Goal: Task Accomplishment & Management: Complete application form

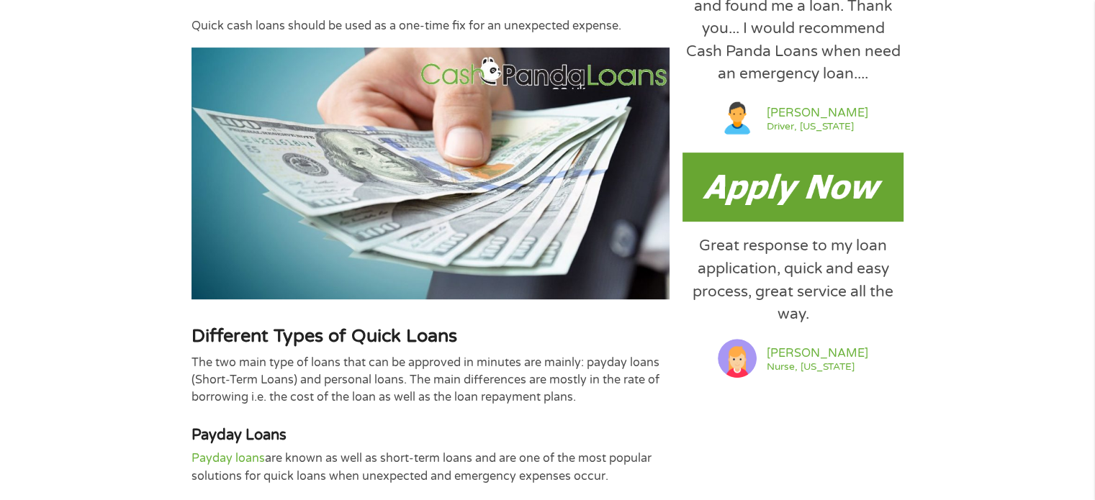
scroll to position [792, 0]
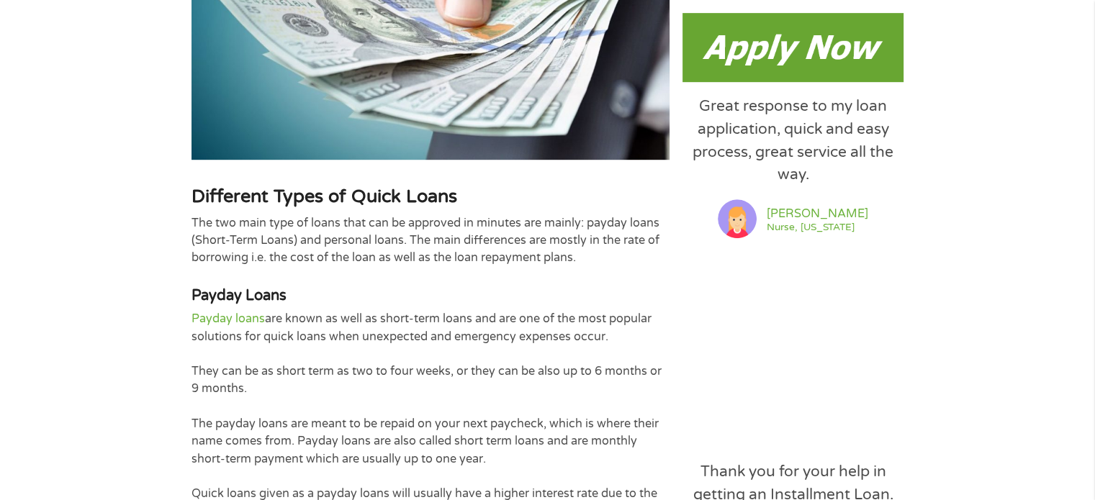
click at [797, 54] on img at bounding box center [792, 47] width 221 height 69
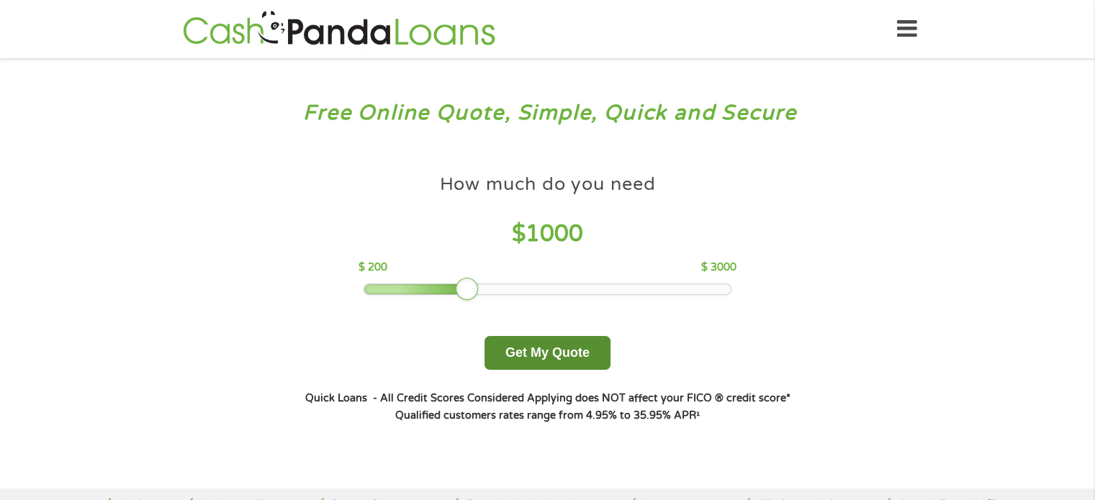
click at [533, 353] on button "Get My Quote" at bounding box center [547, 353] width 126 height 34
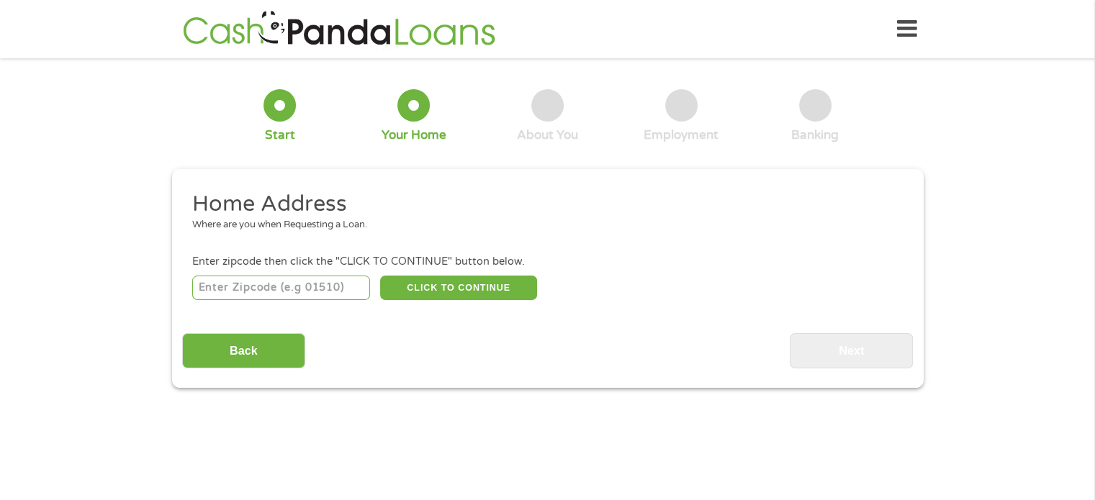
click at [254, 291] on input "number" at bounding box center [281, 288] width 178 height 24
type input "70114"
select select "[US_STATE]"
click at [461, 288] on button "CLICK TO CONTINUE" at bounding box center [458, 288] width 157 height 24
type input "70114"
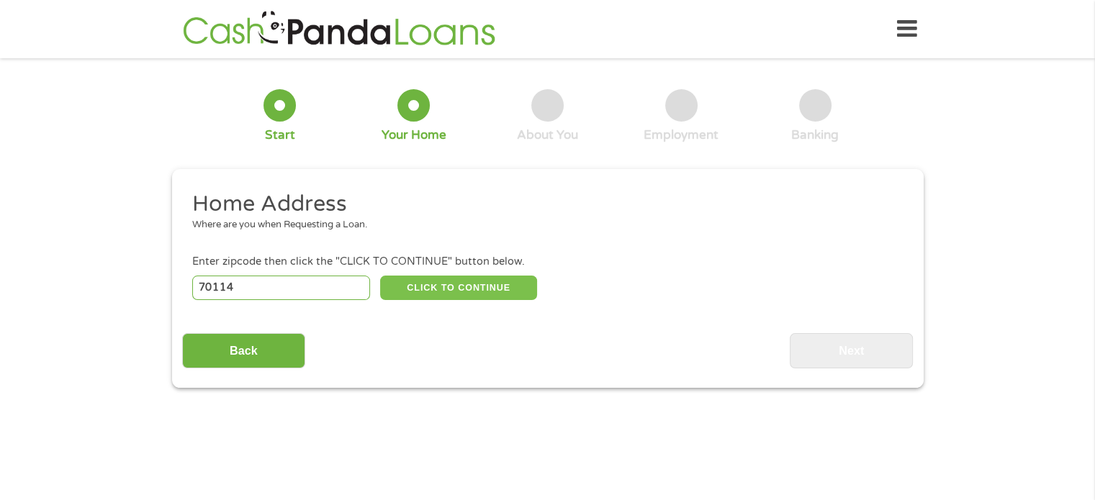
type input "[GEOGRAPHIC_DATA]"
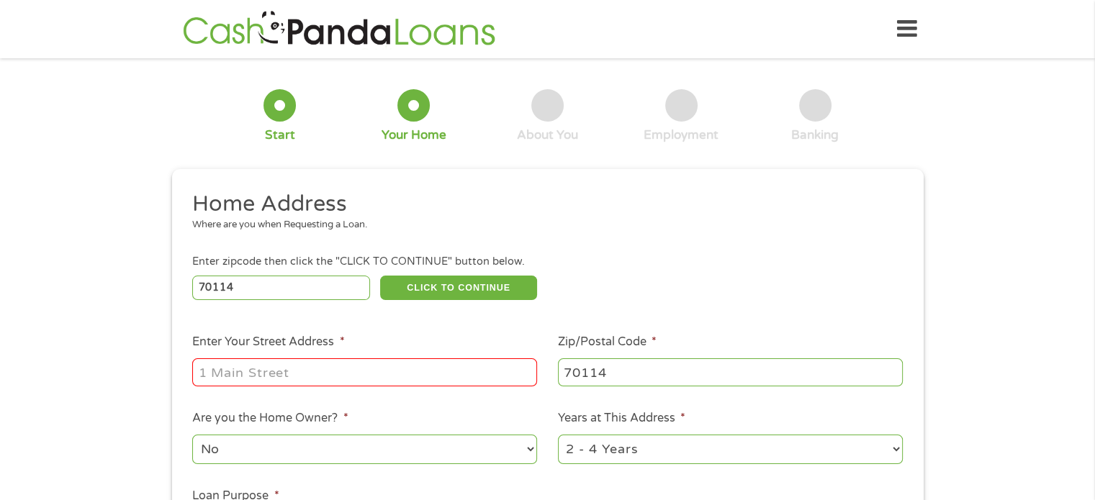
click at [262, 380] on input "Enter Your Street Address *" at bounding box center [364, 371] width 345 height 27
type input "[STREET_ADDRESS]"
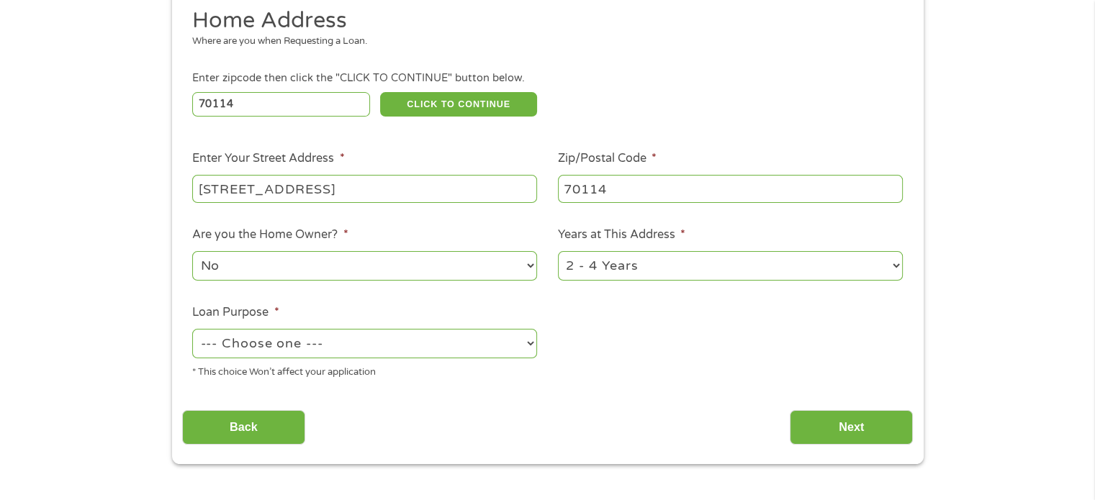
scroll to position [216, 0]
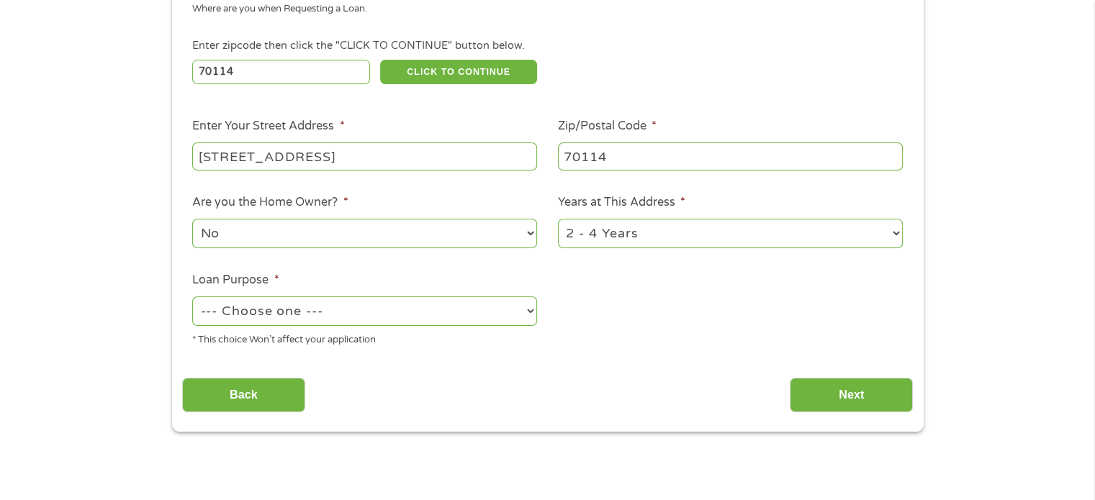
click at [530, 312] on select "--- Choose one --- Pay Bills Debt Consolidation Home Improvement Major Purchase…" at bounding box center [364, 312] width 345 height 30
select select "medicalexpenses"
click at [192, 298] on select "--- Choose one --- Pay Bills Debt Consolidation Home Improvement Major Purchase…" at bounding box center [364, 312] width 345 height 30
click at [831, 394] on input "Next" at bounding box center [851, 395] width 123 height 35
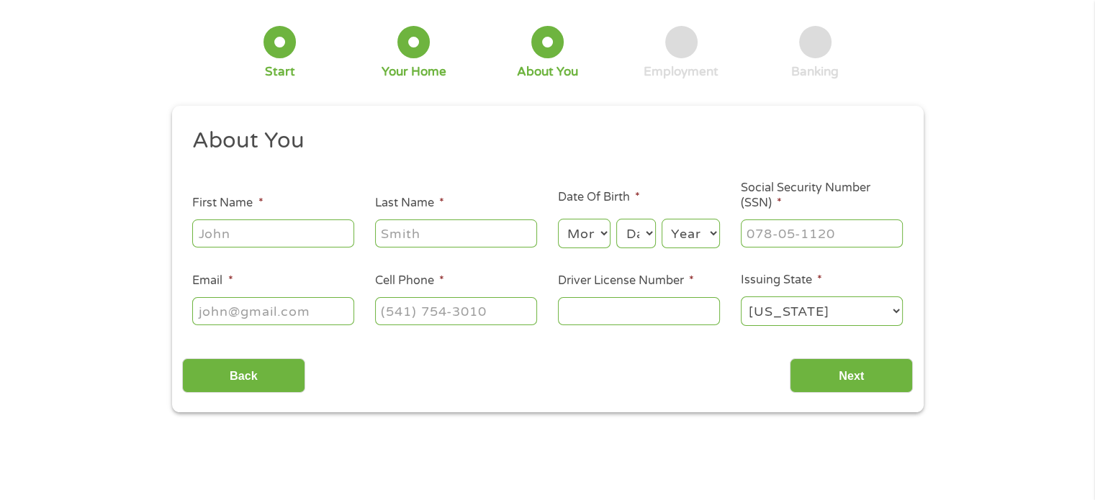
scroll to position [0, 0]
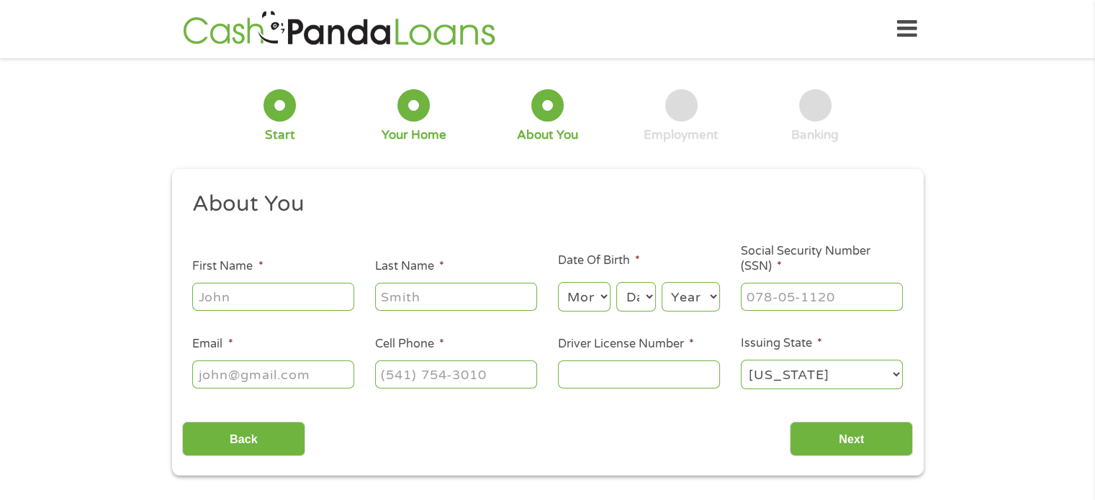
click at [317, 295] on input "First Name *" at bounding box center [273, 296] width 162 height 27
type input "[PERSON_NAME]"
type input "[EMAIL_ADDRESS][DOMAIN_NAME]"
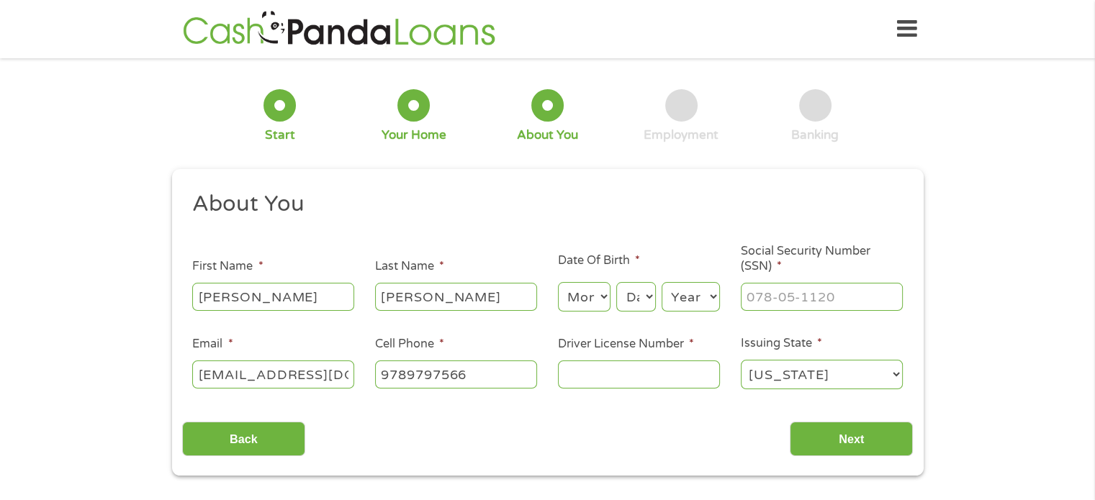
type input "[PHONE_NUMBER]"
click at [600, 293] on select "Month 1 2 3 4 5 6 7 8 9 10 11 12" at bounding box center [584, 297] width 53 height 30
select select "8"
click at [558, 283] on select "Month 1 2 3 4 5 6 7 8 9 10 11 12" at bounding box center [584, 297] width 53 height 30
click at [648, 290] on select "Day 1 2 3 4 5 6 7 8 9 10 11 12 13 14 15 16 17 18 19 20 21 22 23 24 25 26 27 28 …" at bounding box center [635, 297] width 39 height 30
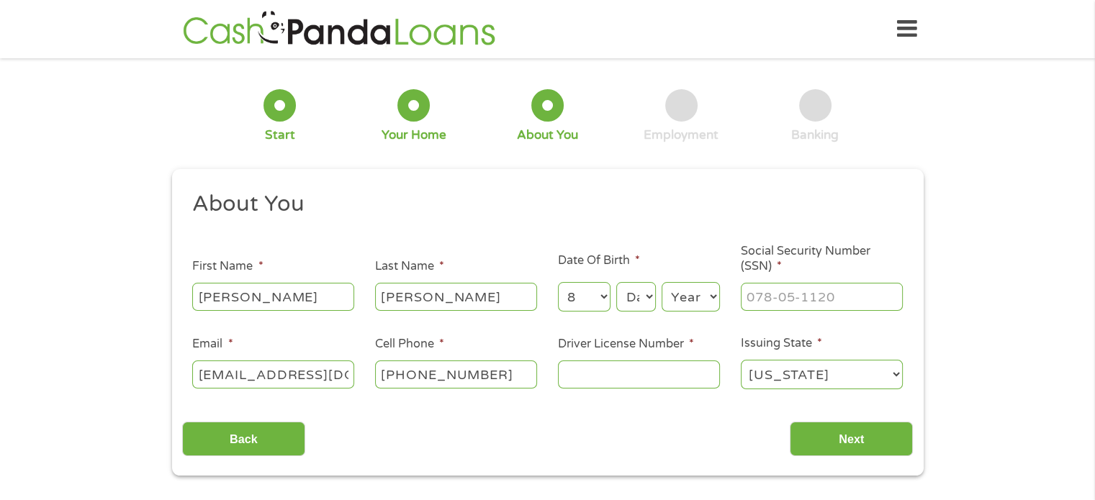
select select "19"
click at [616, 283] on select "Day 1 2 3 4 5 6 7 8 9 10 11 12 13 14 15 16 17 18 19 20 21 22 23 24 25 26 27 28 …" at bounding box center [635, 297] width 39 height 30
click at [712, 300] on select "Year [DATE] 2006 2005 2004 2003 2002 2001 2000 1999 1998 1997 1996 1995 1994 19…" at bounding box center [691, 297] width 58 height 30
select select "1961"
click at [662, 283] on select "Year [DATE] 2006 2005 2004 2003 2002 2001 2000 1999 1998 1997 1996 1995 1994 19…" at bounding box center [691, 297] width 58 height 30
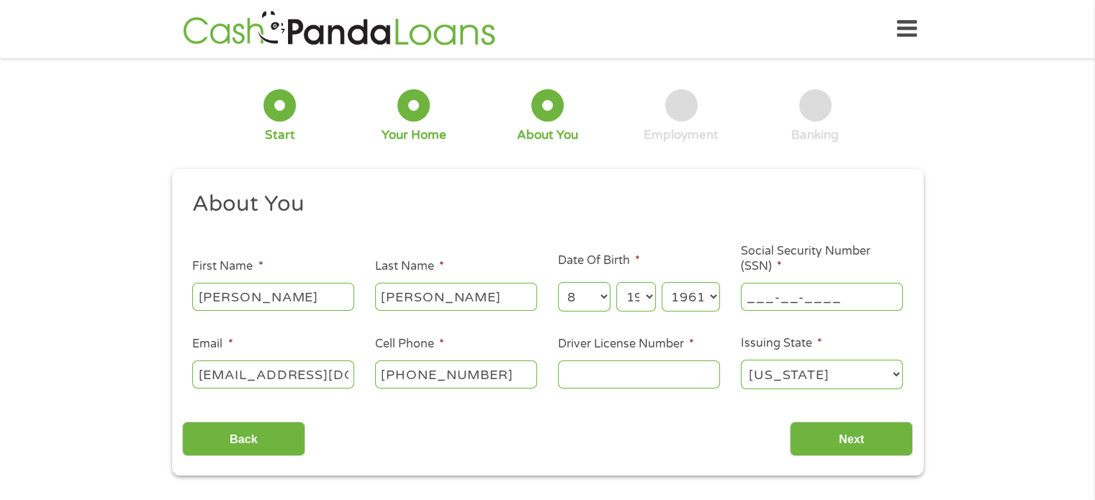
click at [788, 293] on input "___-__-____" at bounding box center [822, 296] width 162 height 27
click at [744, 300] on input "___-__-____" at bounding box center [822, 296] width 162 height 27
type input "120-50-7373"
click at [636, 379] on input "Driver License Number *" at bounding box center [639, 374] width 162 height 27
type input "012261642"
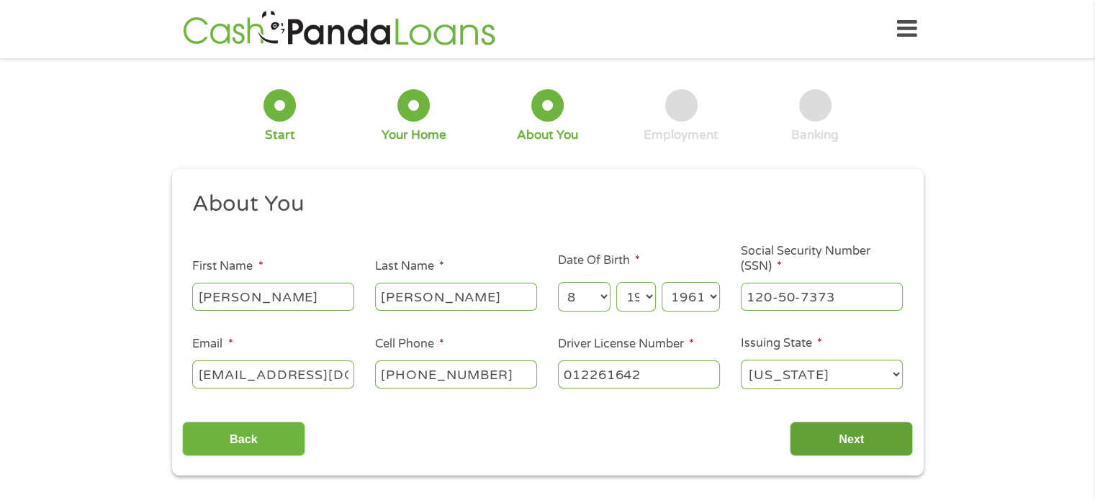
click at [835, 443] on input "Next" at bounding box center [851, 439] width 123 height 35
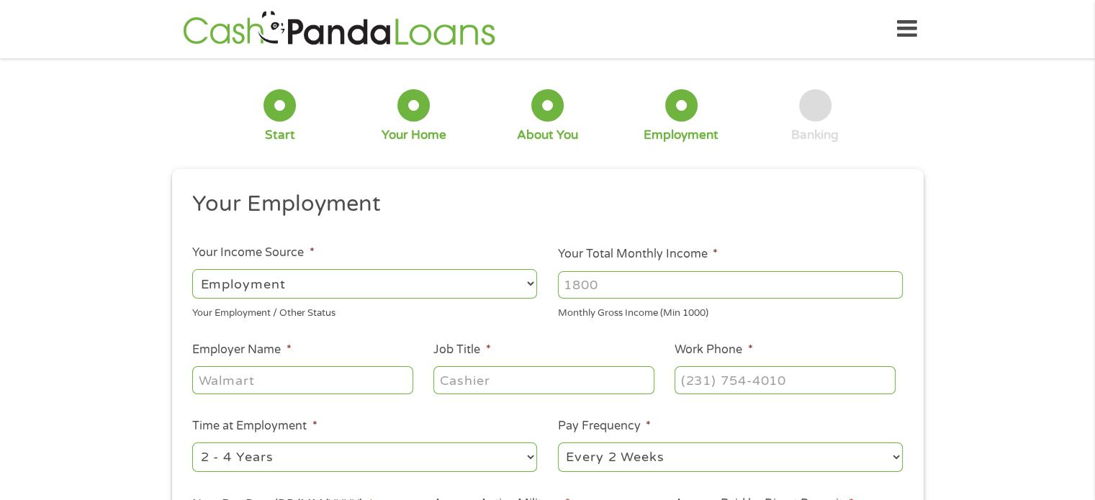
scroll to position [6, 6]
click at [332, 279] on select "--- Choose one --- Employment [DEMOGRAPHIC_DATA] Benefits" at bounding box center [364, 284] width 345 height 30
click at [192, 269] on select "--- Choose one --- Employment [DEMOGRAPHIC_DATA] Benefits" at bounding box center [364, 284] width 345 height 30
click at [636, 287] on input "Your Total Monthly Income *" at bounding box center [730, 284] width 345 height 27
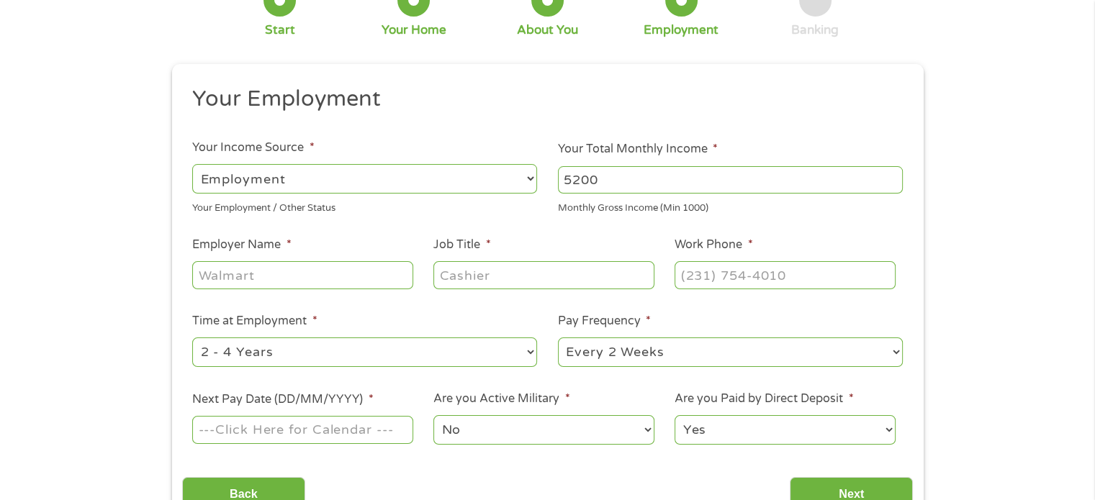
scroll to position [144, 0]
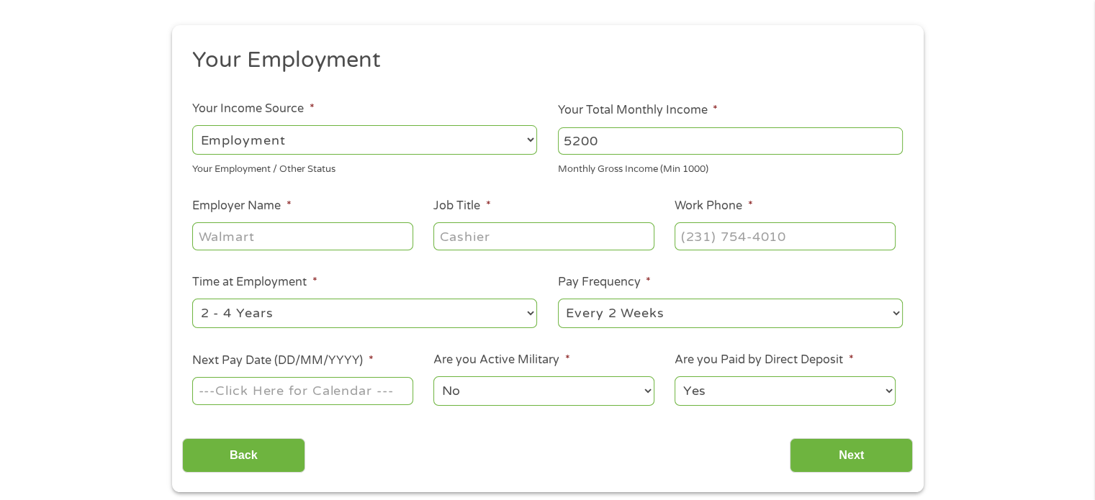
type input "5200"
click at [398, 236] on input "Employer Name *" at bounding box center [302, 235] width 220 height 27
type input "New Orleans Area Habitat for Humanit"
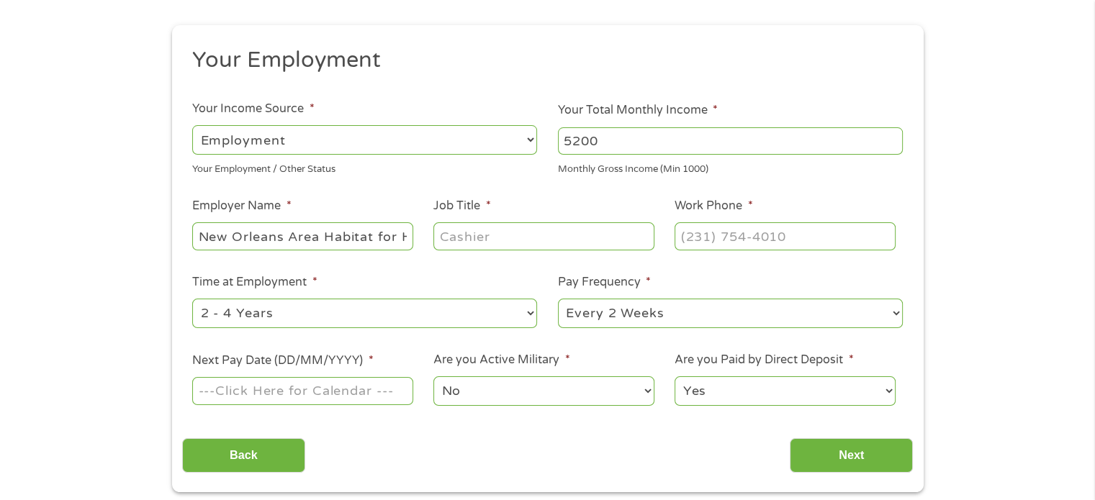
click at [491, 240] on input "Job Title *" at bounding box center [543, 235] width 220 height 27
type input "Director"
click at [736, 243] on input "(___) ___-____" at bounding box center [784, 235] width 220 height 27
type input "[PHONE_NUMBER]"
click at [383, 387] on input "Next Pay Date (DD/MM/YYYY) *" at bounding box center [302, 390] width 220 height 27
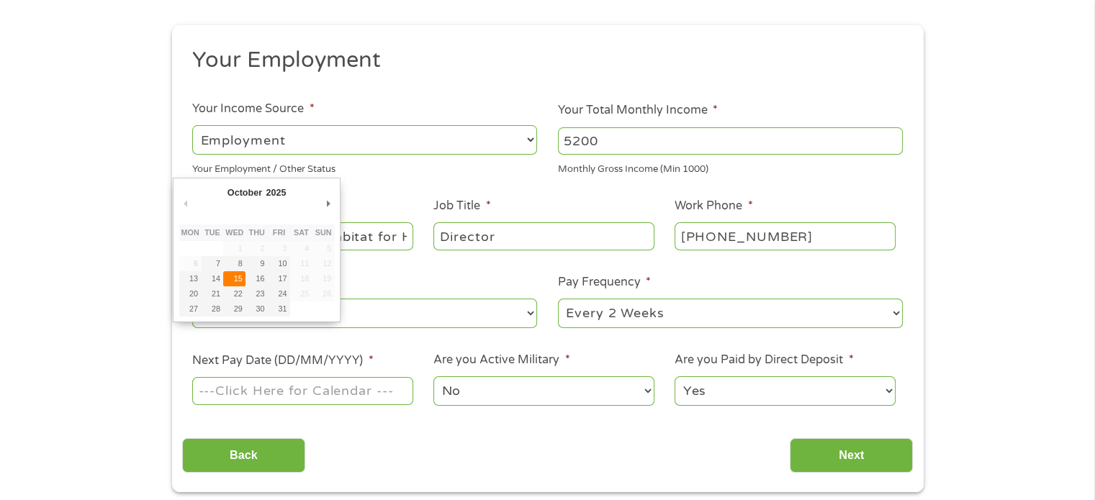
type input "[DATE]"
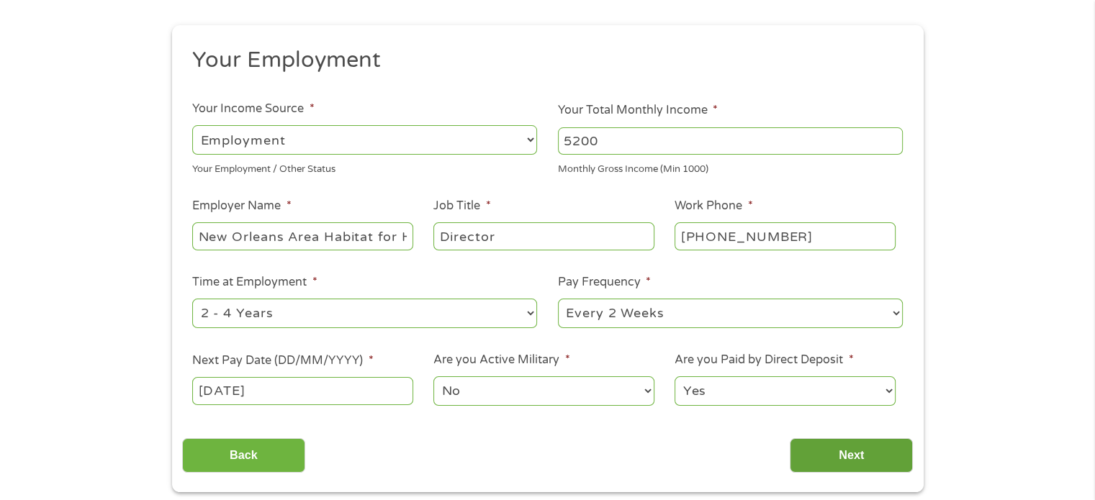
click at [851, 450] on input "Next" at bounding box center [851, 455] width 123 height 35
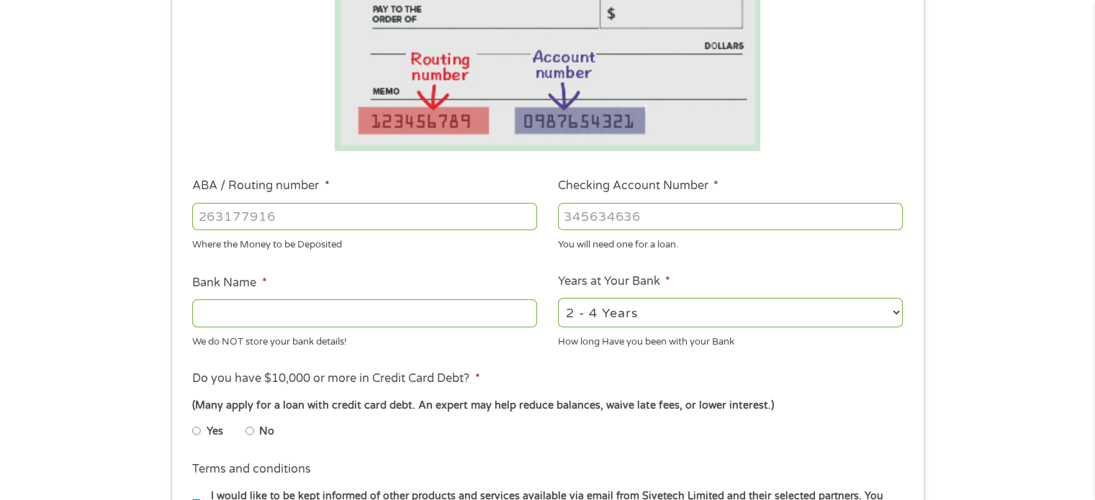
scroll to position [360, 0]
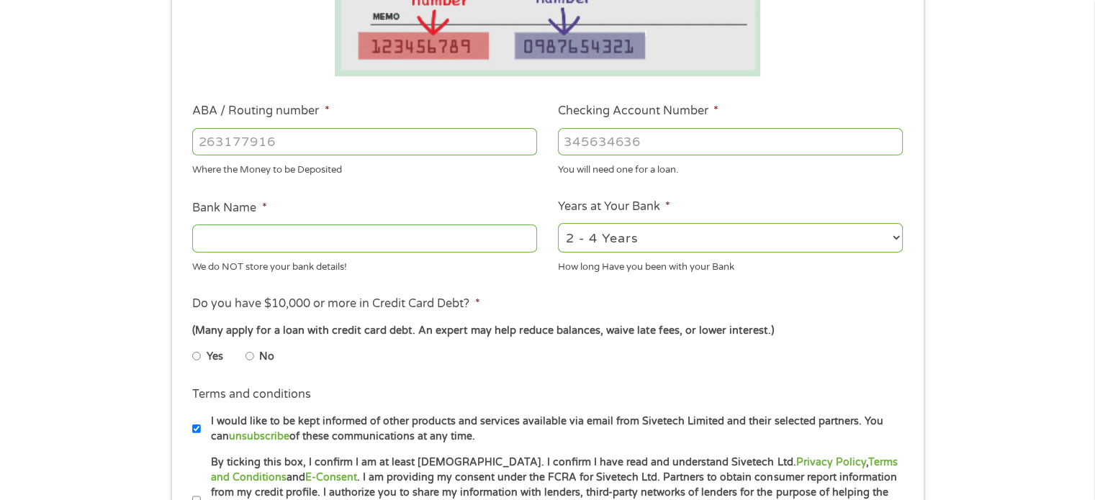
click at [309, 140] on input "ABA / Routing number *" at bounding box center [364, 141] width 345 height 27
type input "065400137"
type input "JPMORGAN CHASE BANK NA"
type input "065400137"
click at [600, 142] on input "Checking Account Number *" at bounding box center [730, 141] width 345 height 27
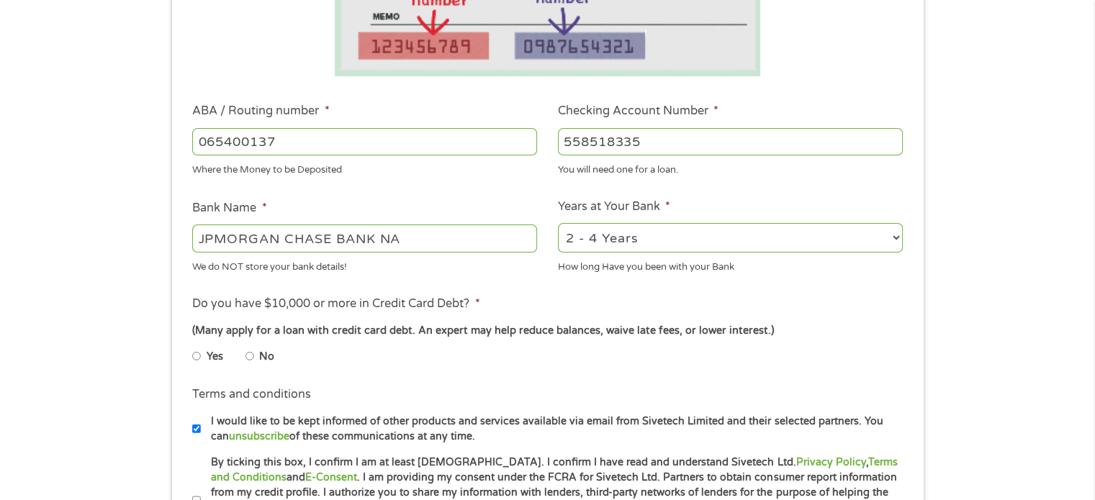
type input "558518335"
click at [893, 239] on select "2 - 4 Years 6 - 12 Months 1 - 2 Years Over 4 Years" at bounding box center [730, 238] width 345 height 30
select select "60months"
click at [558, 224] on select "2 - 4 Years 6 - 12 Months 1 - 2 Years Over 4 Years" at bounding box center [730, 238] width 345 height 30
click at [249, 355] on input "No" at bounding box center [249, 356] width 9 height 23
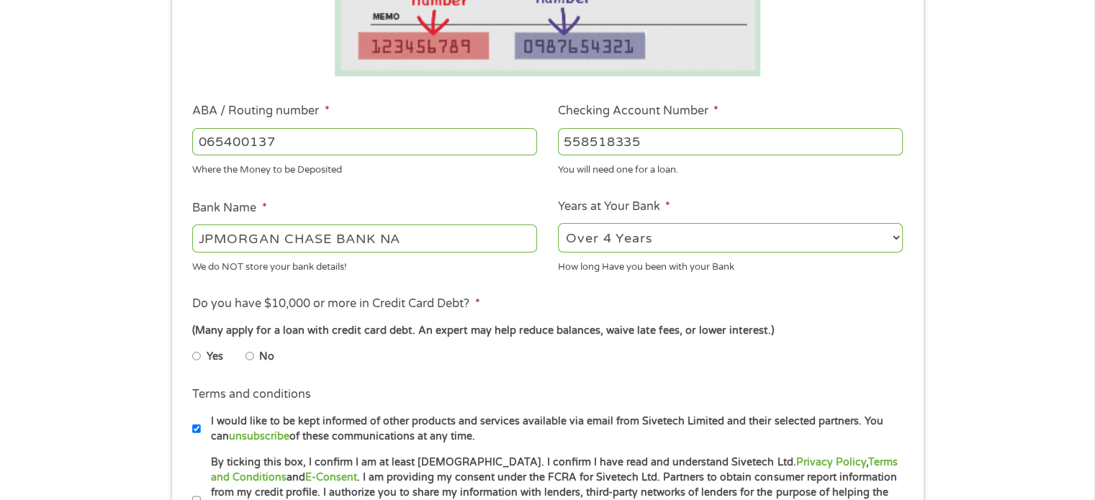
radio input "true"
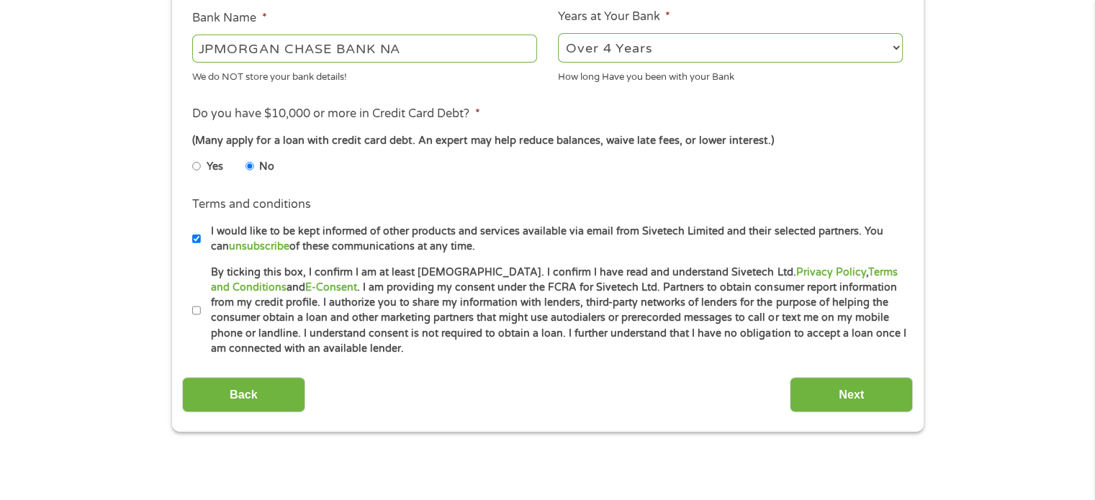
scroll to position [576, 0]
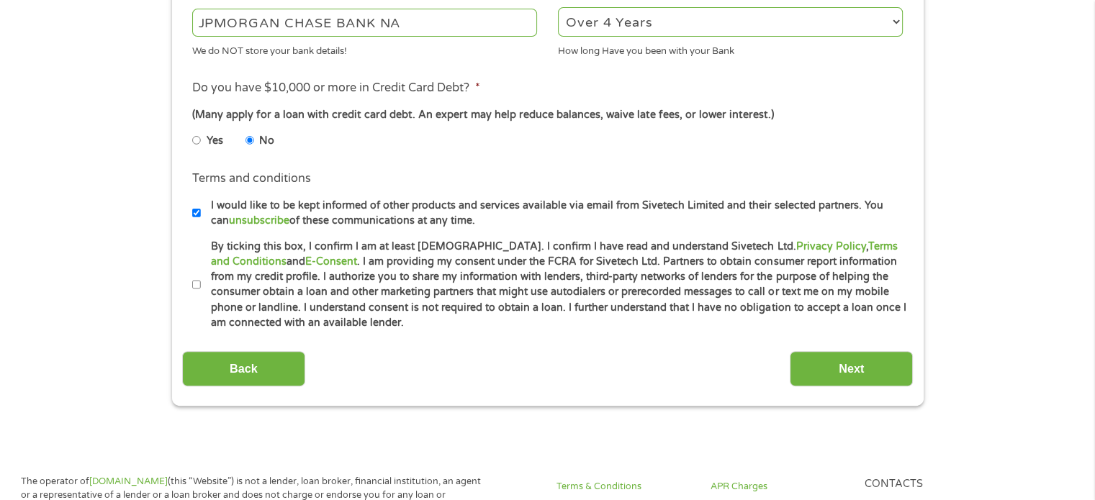
click at [196, 284] on input "By ticking this box, I confirm I am at least [DEMOGRAPHIC_DATA]. I confirm I ha…" at bounding box center [196, 285] width 9 height 23
checkbox input "true"
click at [197, 215] on input "I would like to be kept informed of other products and services available via e…" at bounding box center [196, 213] width 9 height 23
checkbox input "false"
click at [855, 374] on input "Next" at bounding box center [851, 368] width 123 height 35
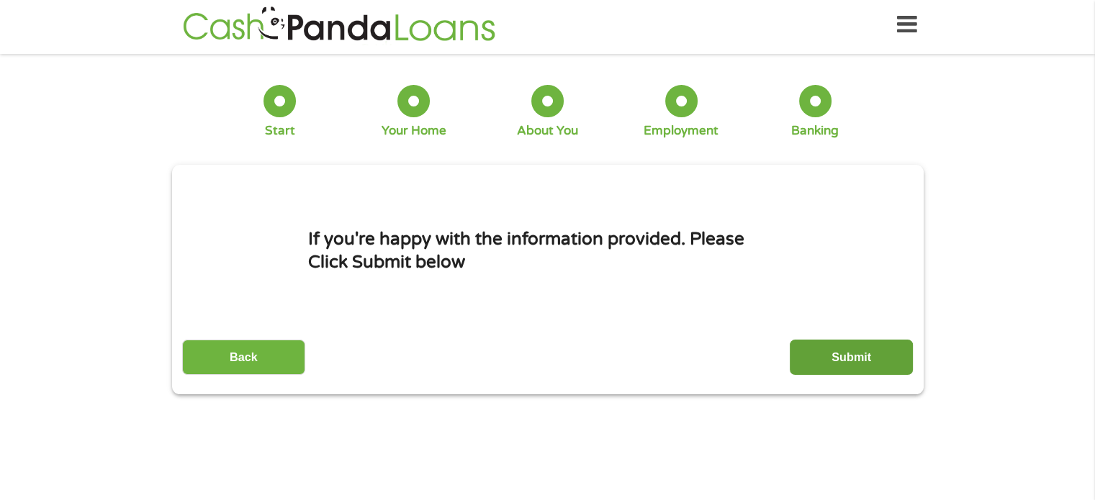
scroll to position [0, 0]
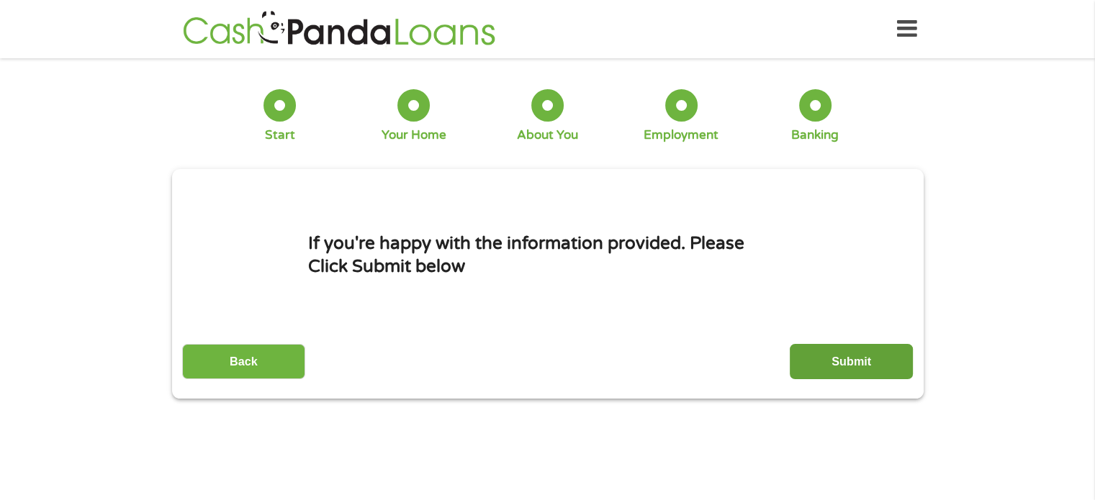
click at [858, 365] on input "Submit" at bounding box center [851, 361] width 123 height 35
